Goal: Task Accomplishment & Management: Manage account settings

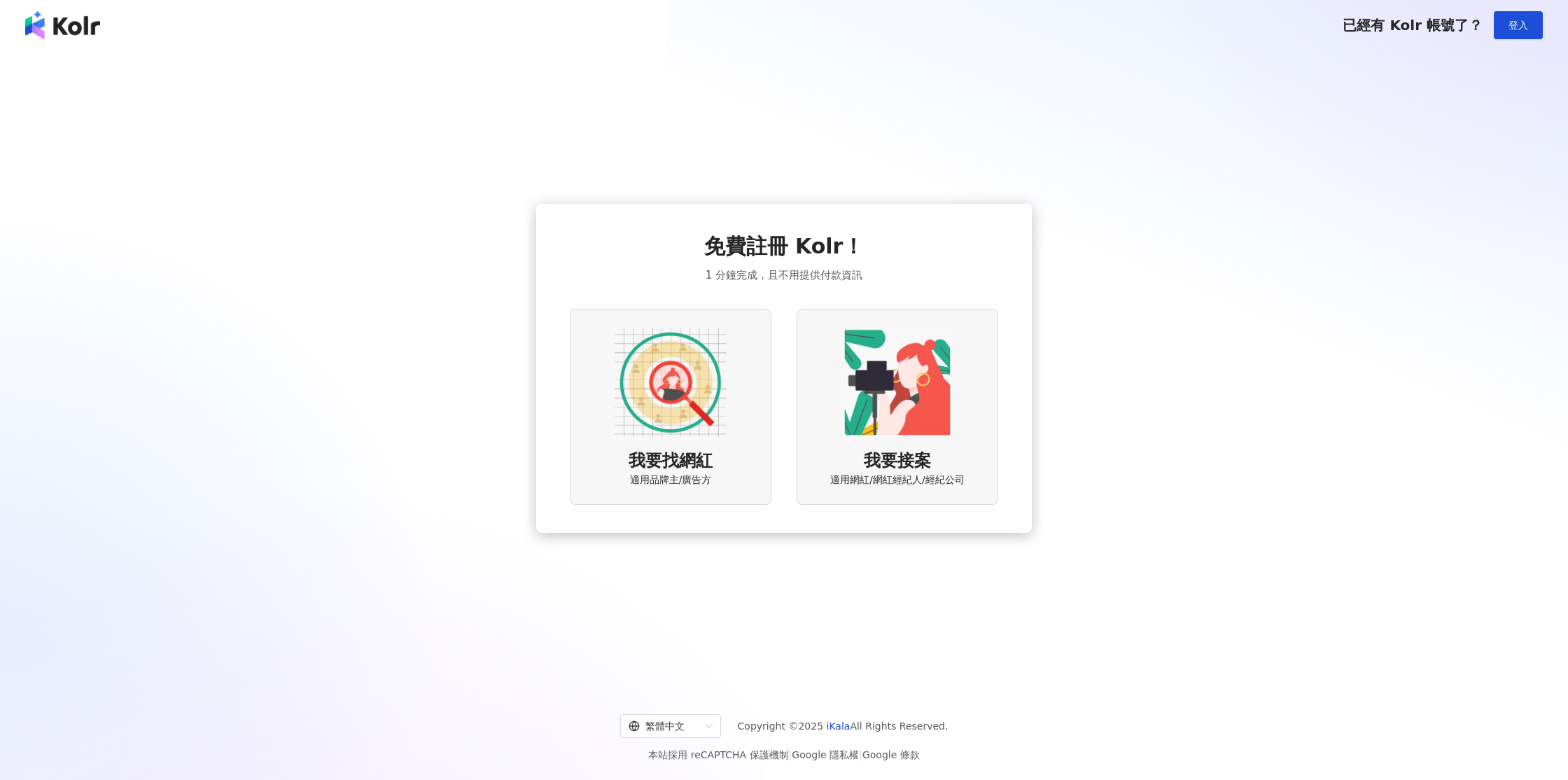
click at [1525, 25] on span "登入" at bounding box center [1518, 25] width 20 height 11
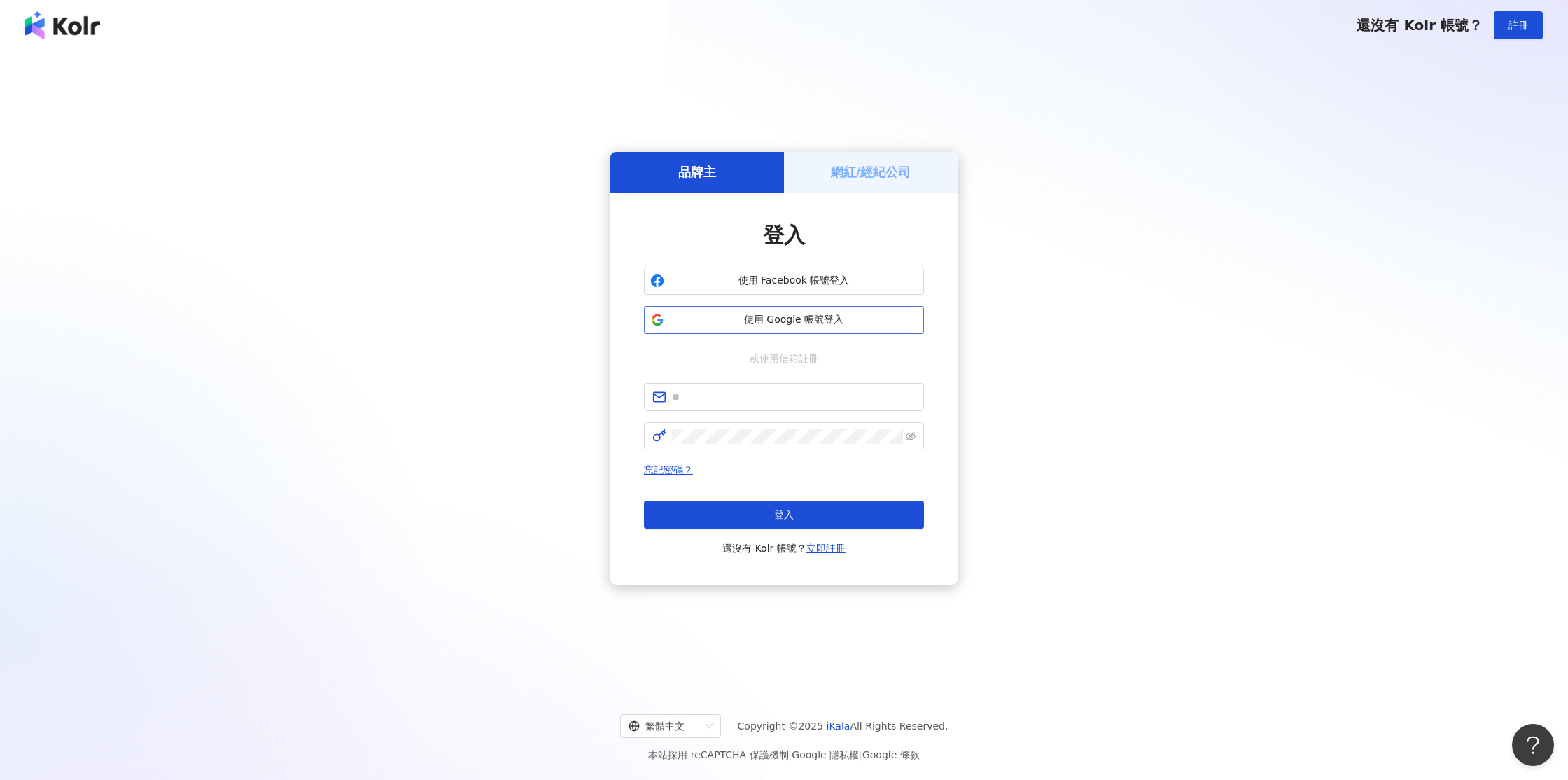
click at [847, 325] on span "使用 Google 帳號登入" at bounding box center [794, 320] width 248 height 14
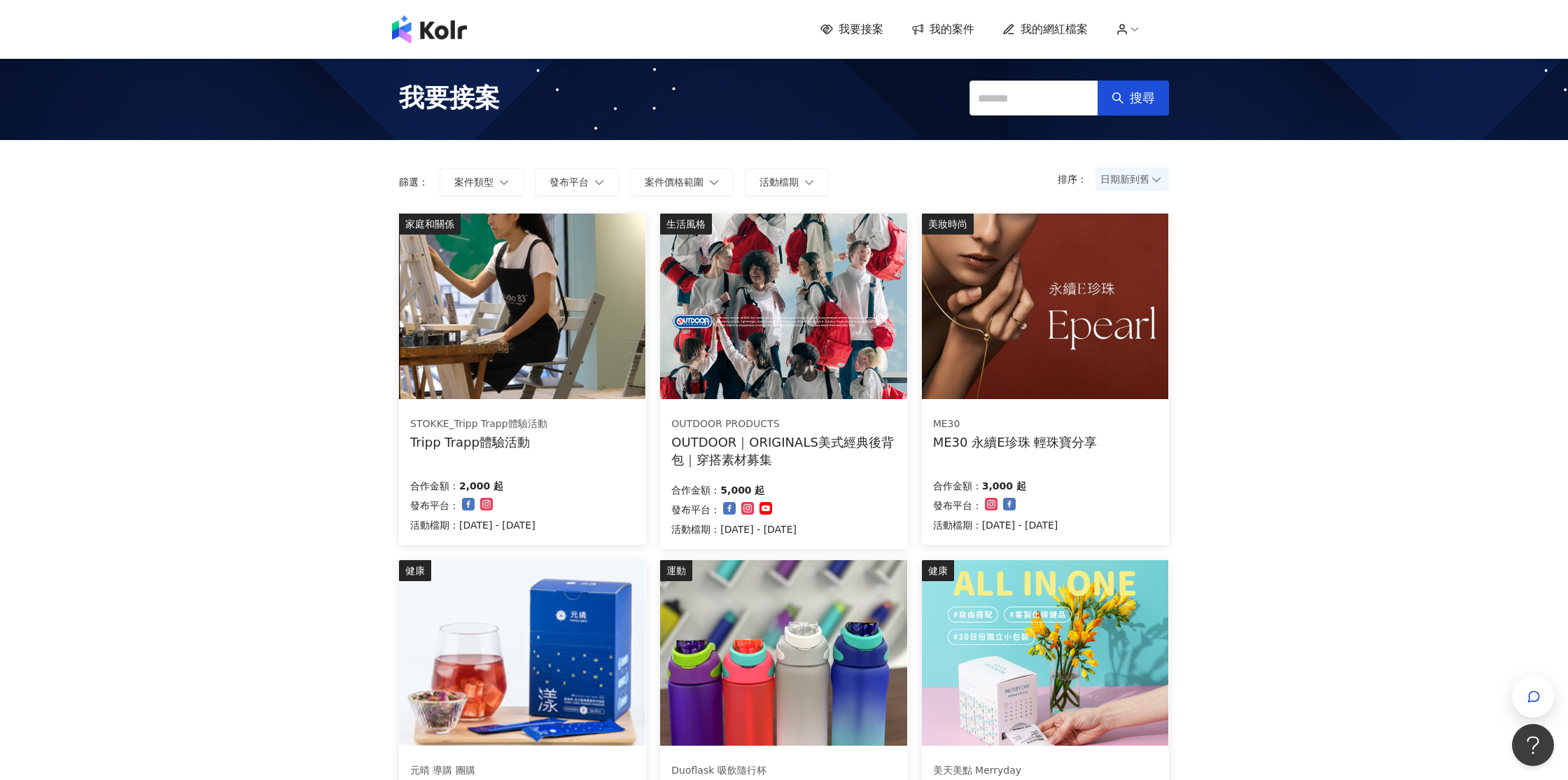
click at [1059, 35] on span "我的網紅檔案" at bounding box center [1053, 30] width 67 height 16
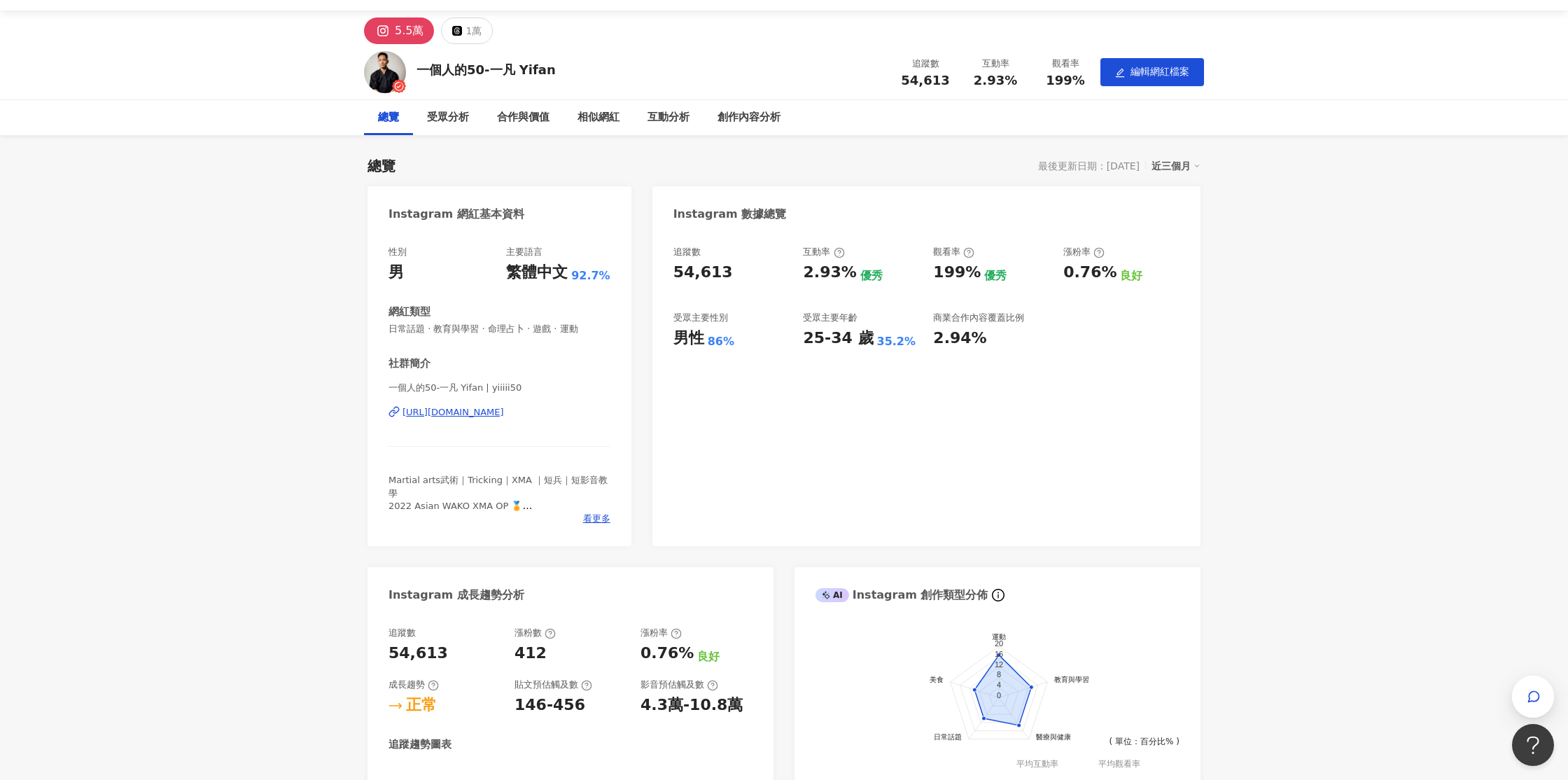
scroll to position [30, 0]
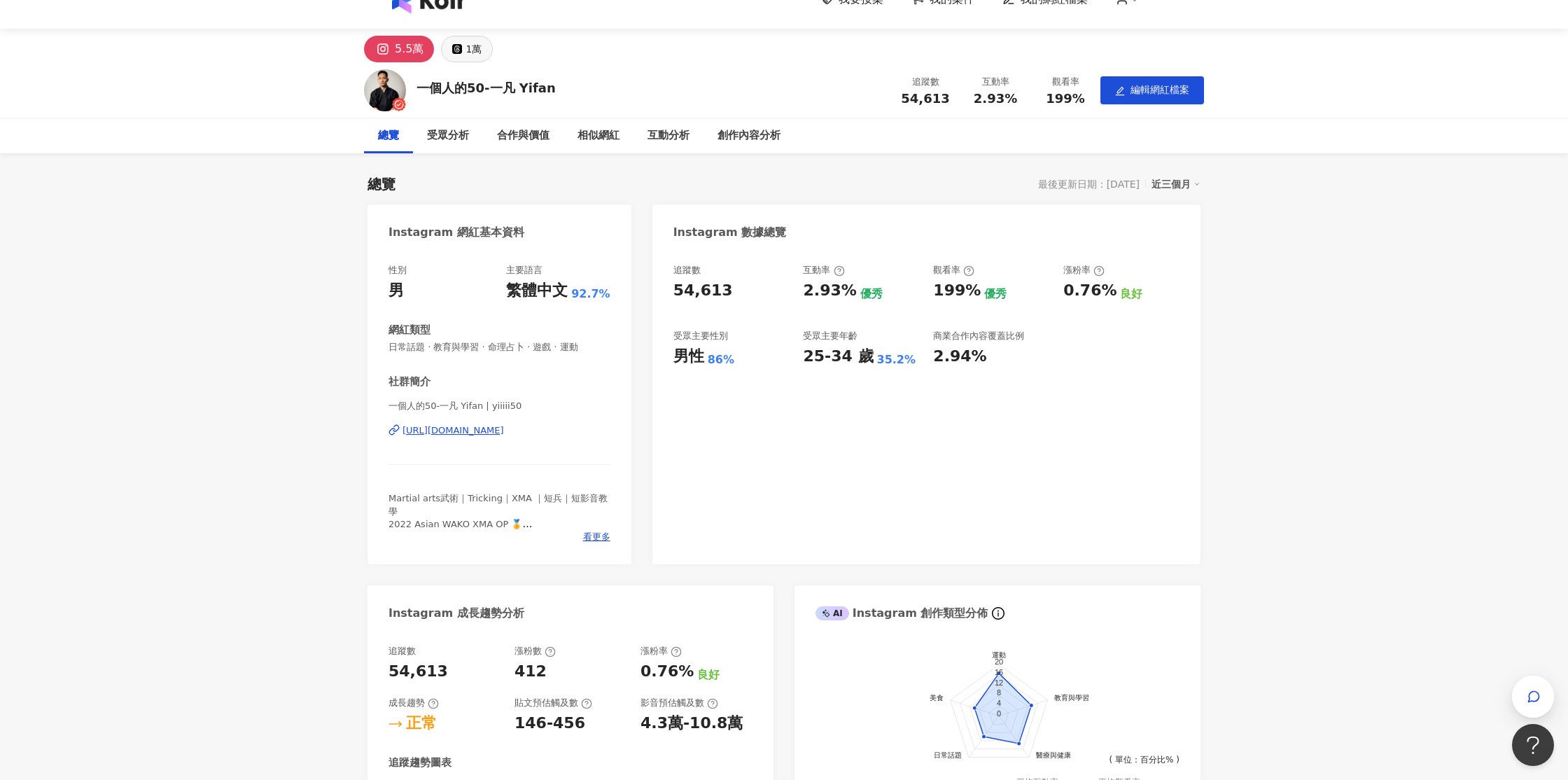
click at [471, 51] on div "1萬" at bounding box center [473, 49] width 16 height 20
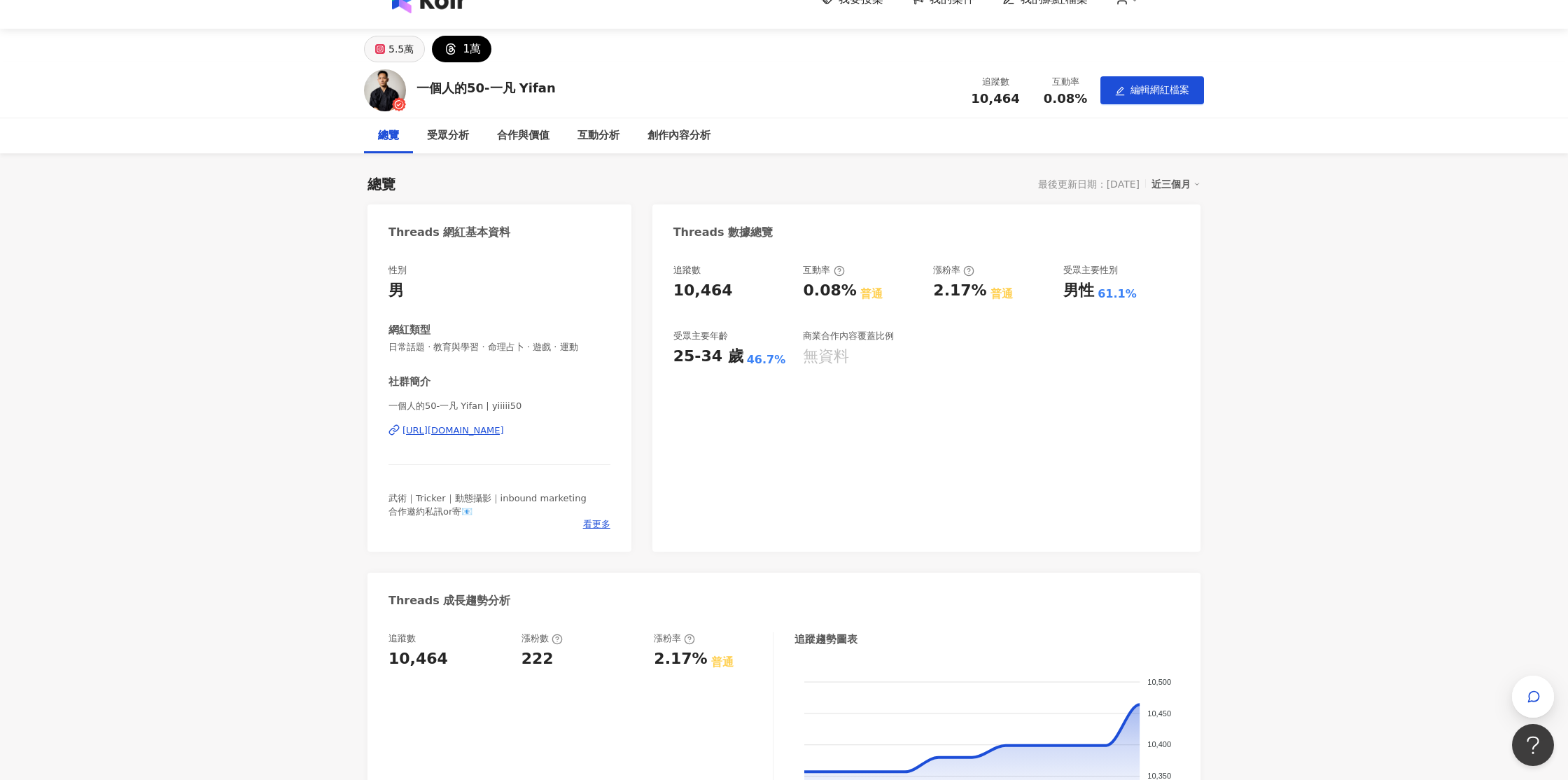
click at [393, 51] on div "5.5萬" at bounding box center [401, 49] width 25 height 20
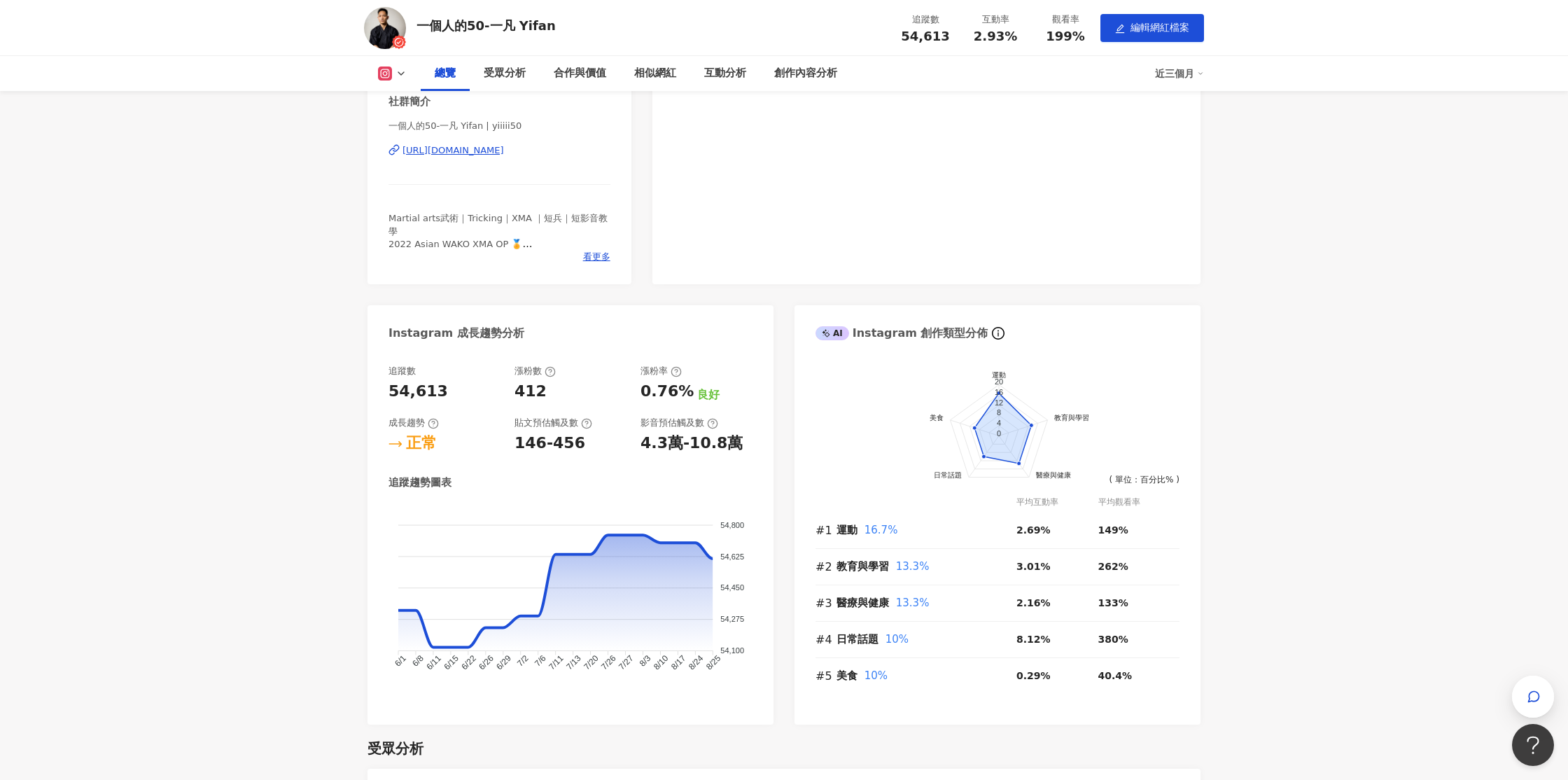
scroll to position [89, 0]
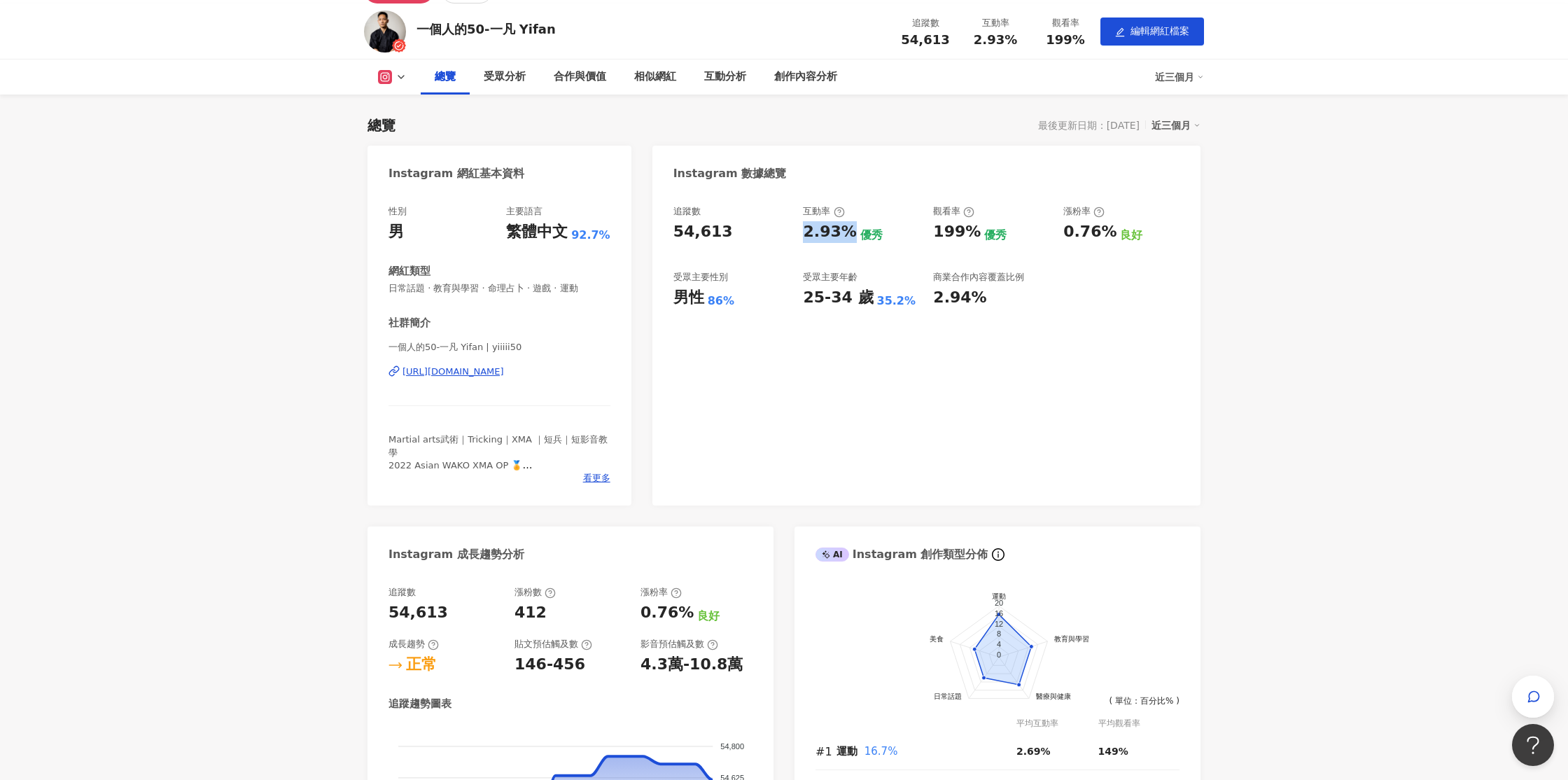
drag, startPoint x: 802, startPoint y: 234, endPoint x: 841, endPoint y: 233, distance: 39.0
click at [841, 233] on div "追蹤數 54,613 互動率 2.93% 優秀 觀看率 199% 優秀 漲粉率 0.76% 良好 受眾主要性別 男性 86% 受眾主要年齡 25-34 歲 3…" at bounding box center [926, 256] width 506 height 103
copy div "2.93%"
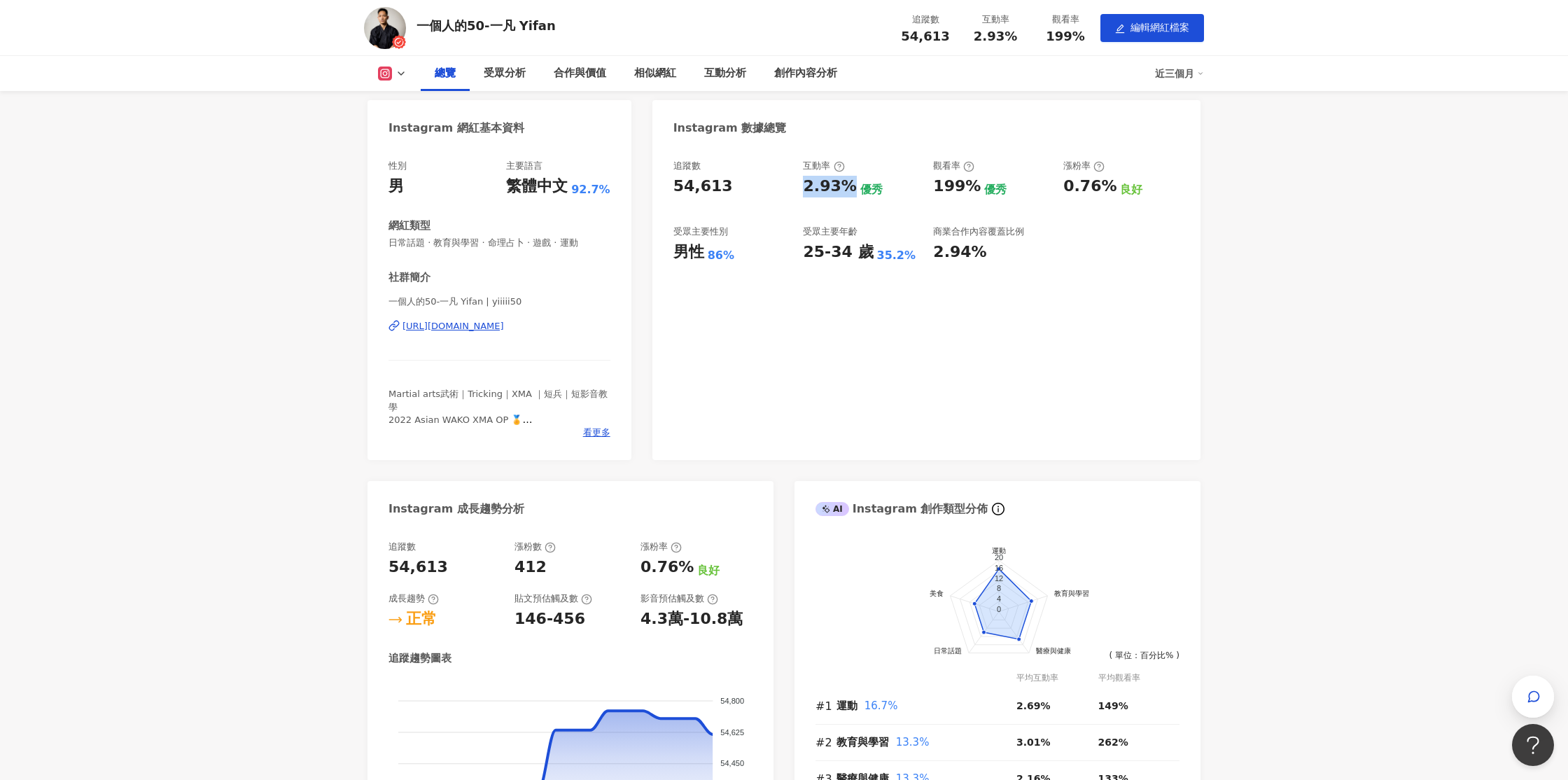
scroll to position [182, 0]
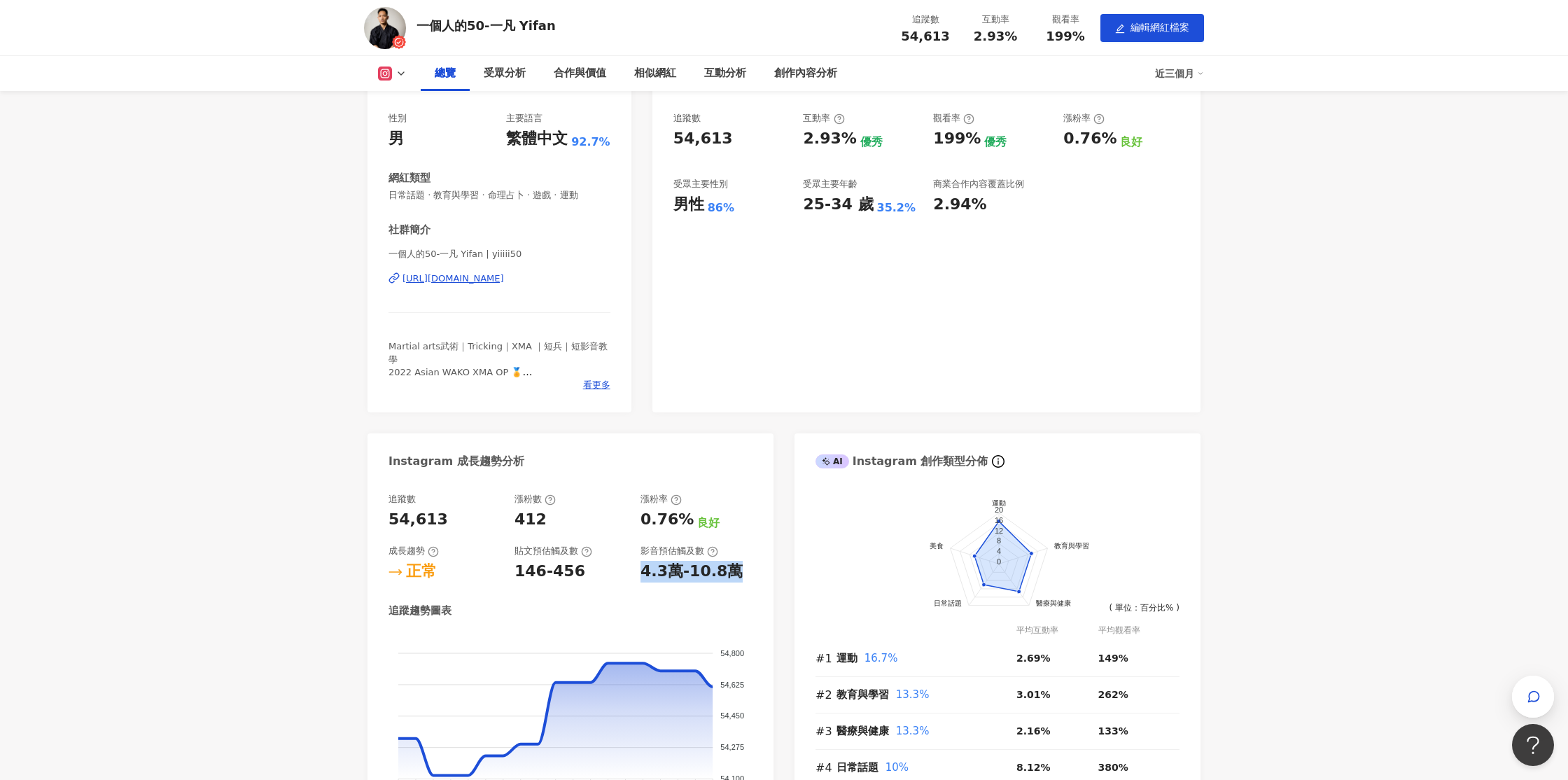
drag, startPoint x: 639, startPoint y: 573, endPoint x: 738, endPoint y: 567, distance: 99.2
click at [738, 567] on div "追蹤數 54,613 漲粉數 412 漲粉率 0.76% 良好 成長趨勢 正常 貼文預估觸及數 146-456 影音預估觸及數 4.3萬-10.8萬" at bounding box center [571, 538] width 364 height 90
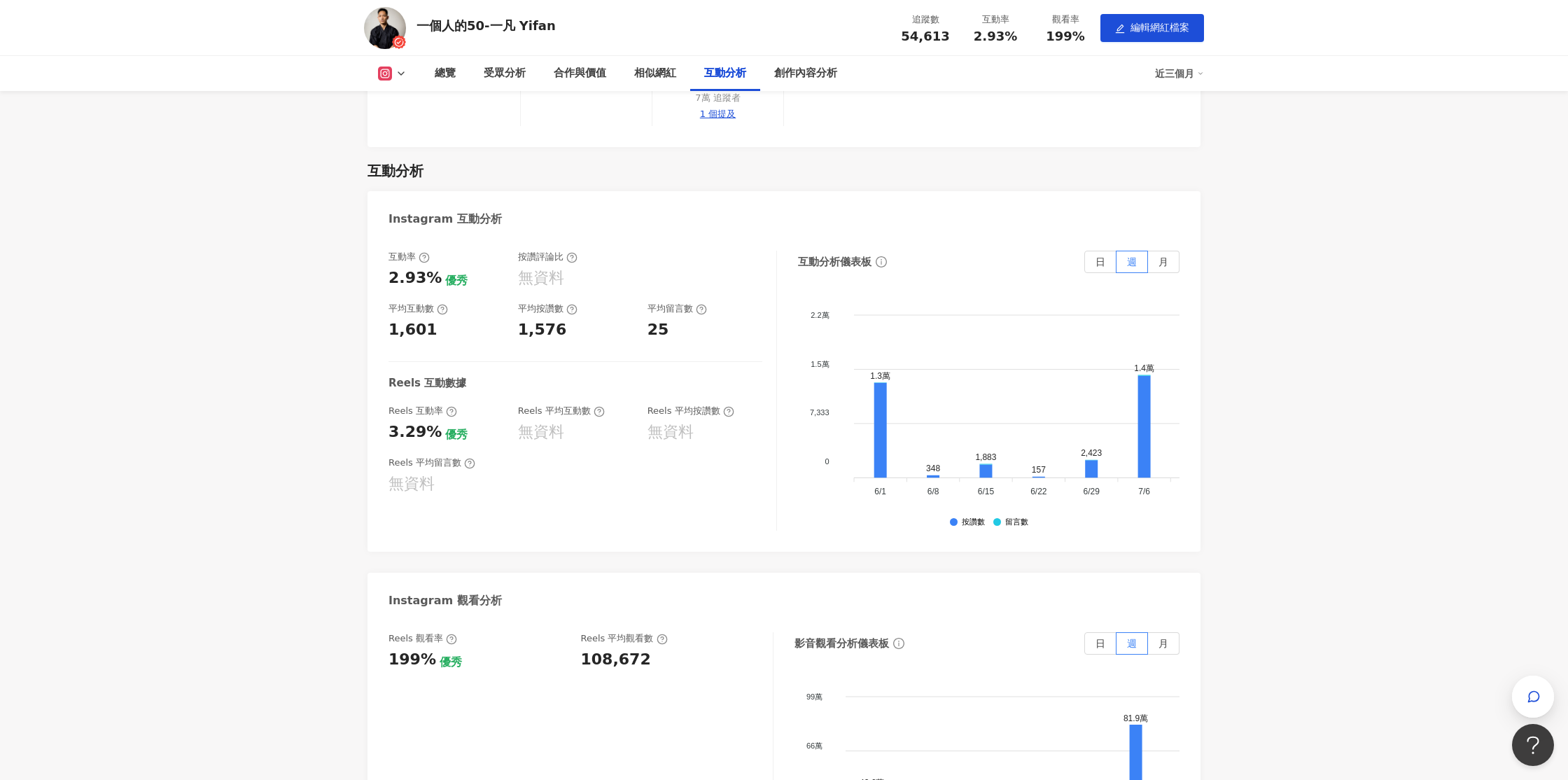
scroll to position [2193, 0]
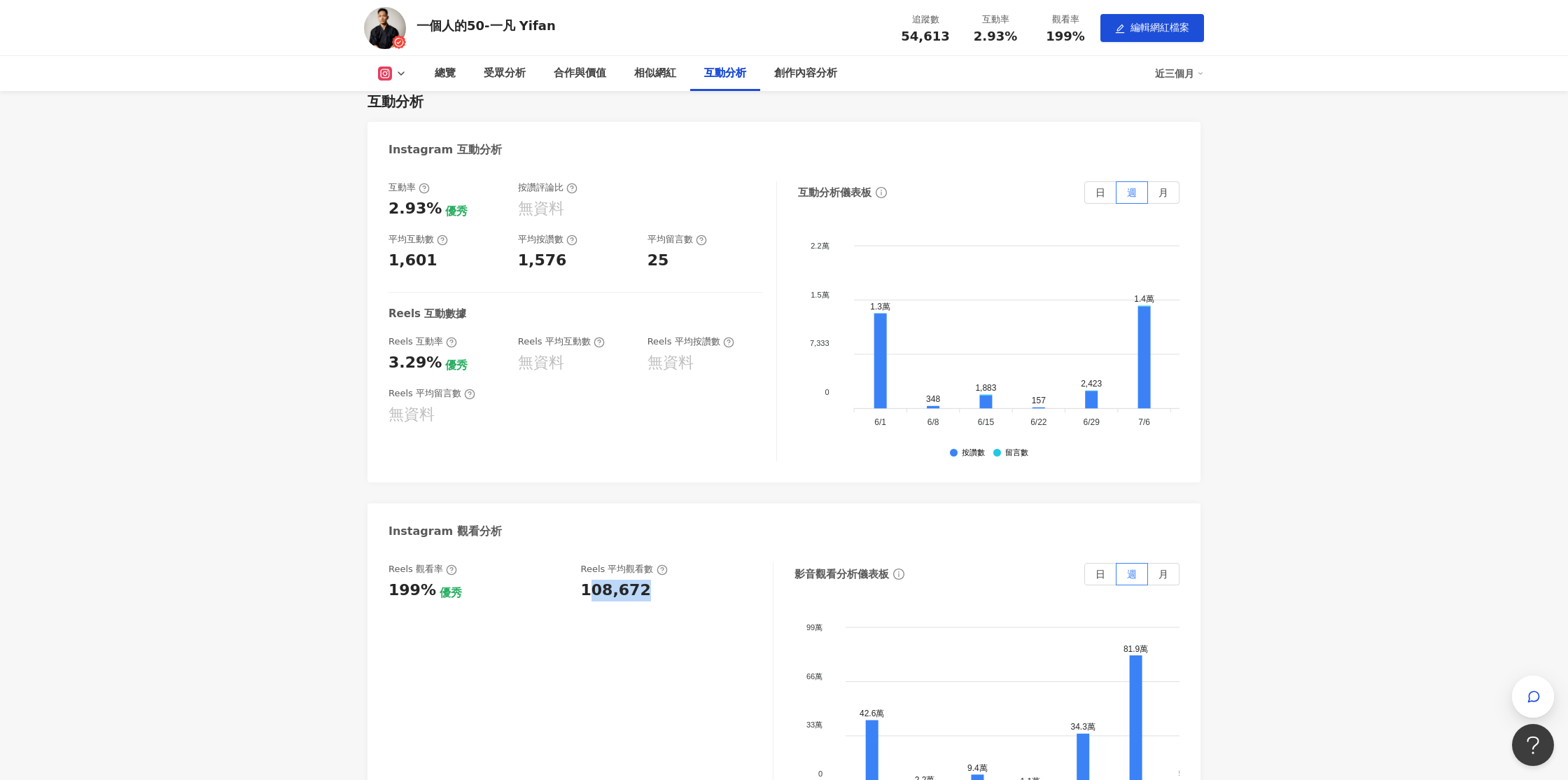
drag, startPoint x: 662, startPoint y: 571, endPoint x: 673, endPoint y: 569, distance: 11.2
click at [671, 580] on div "108,672" at bounding box center [670, 591] width 178 height 22
